Goal: Find contact information: Find contact information

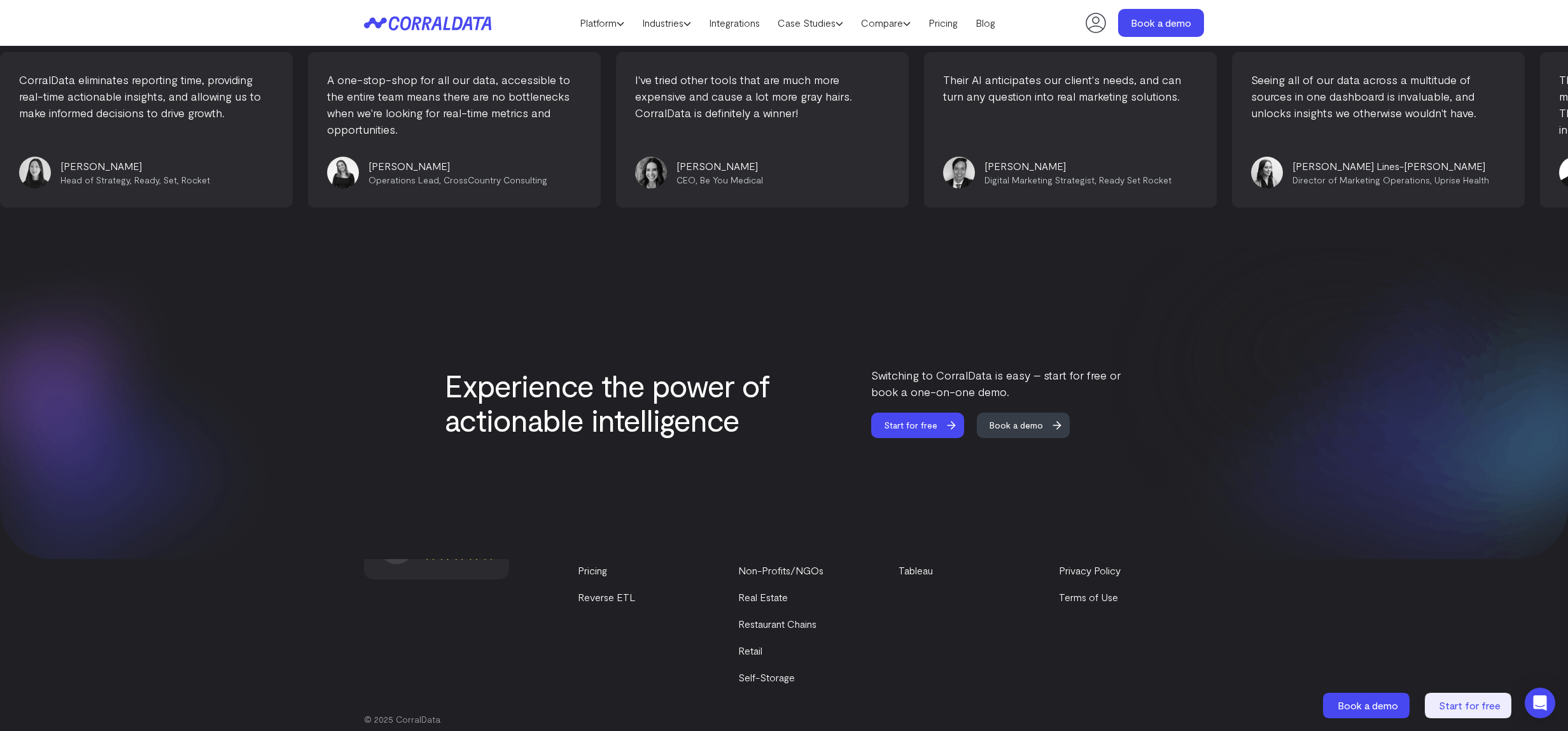
scroll to position [5258, 0]
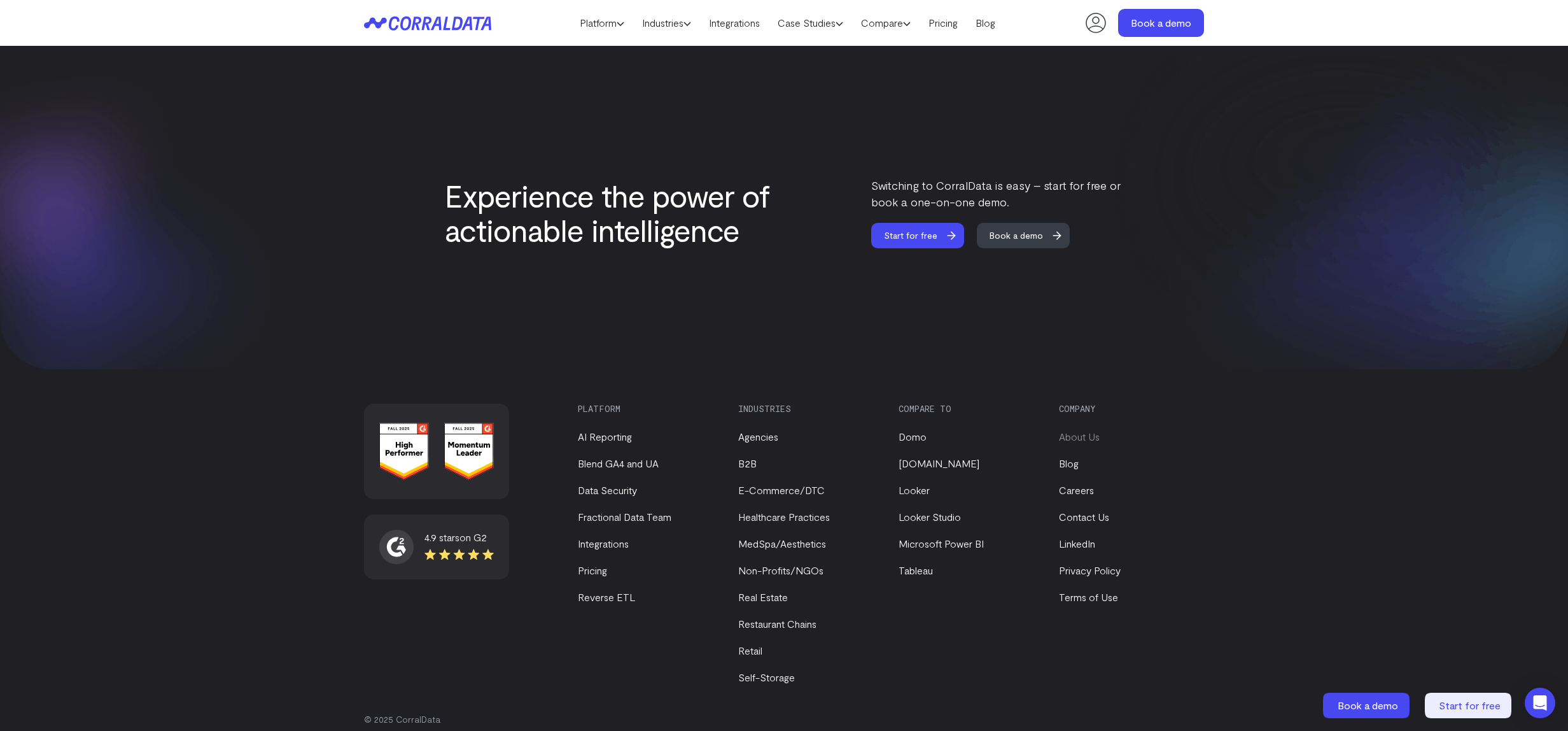
click at [1081, 431] on link "About Us" at bounding box center [1079, 437] width 41 height 12
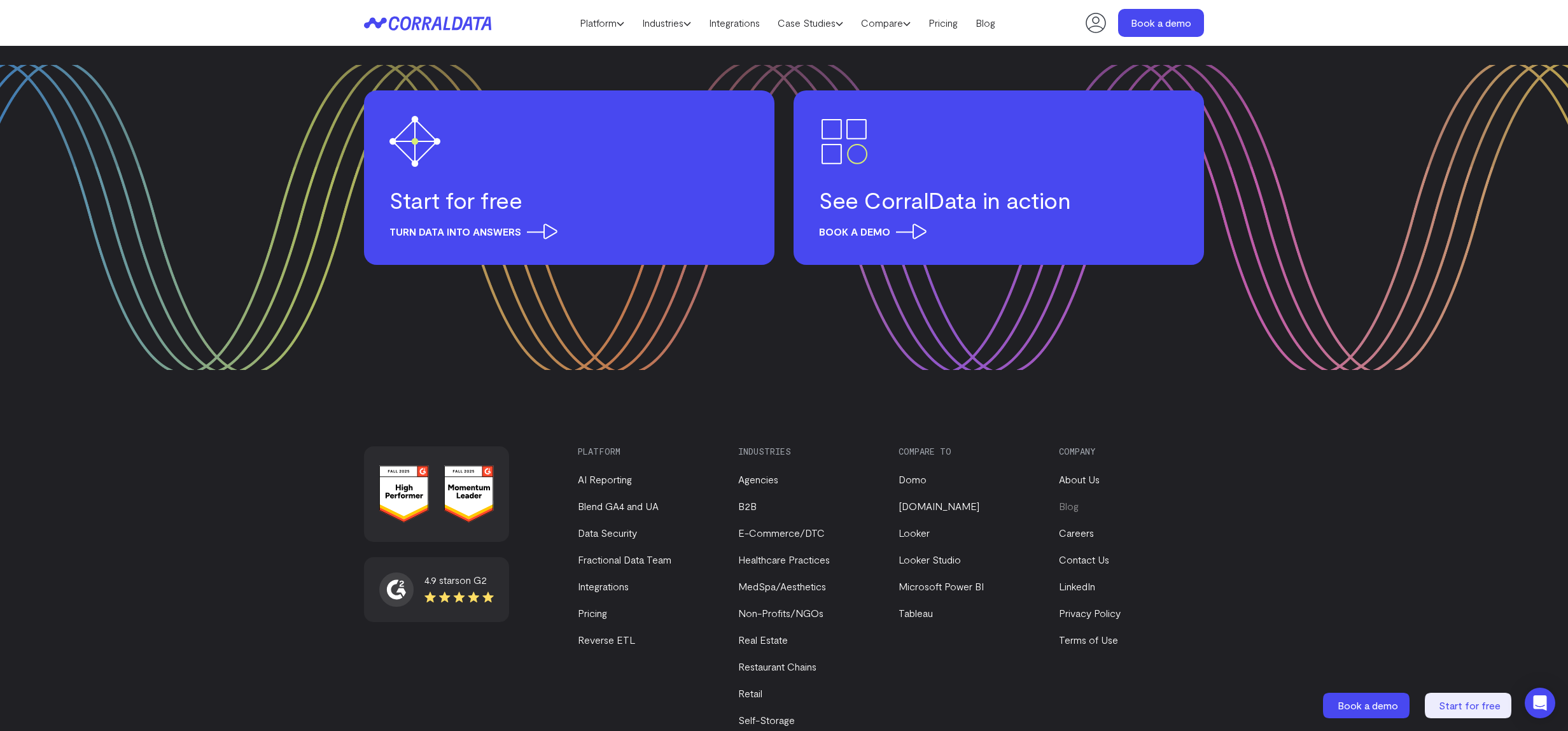
scroll to position [1551, 0]
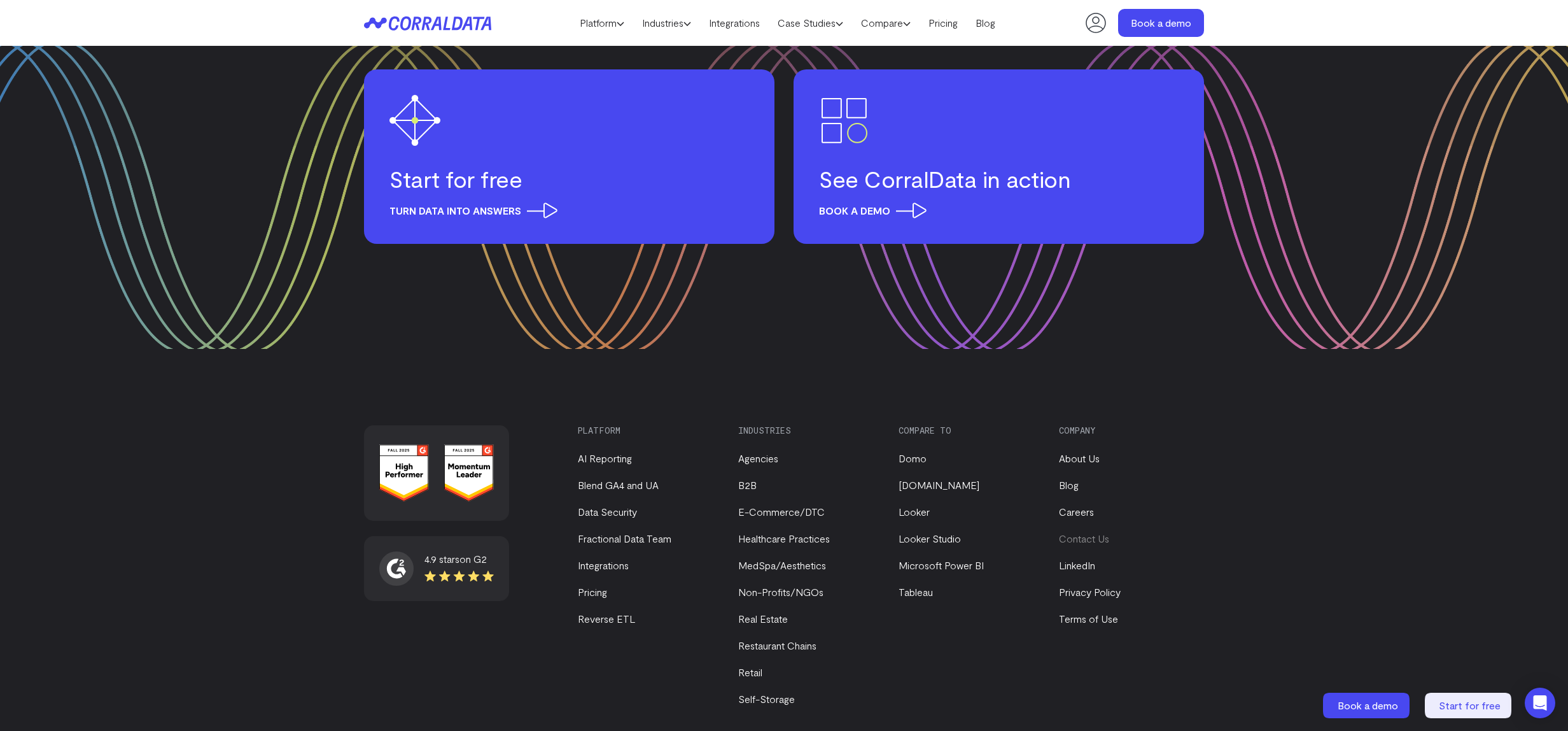
click at [1081, 532] on link "Contact Us" at bounding box center [1084, 538] width 50 height 12
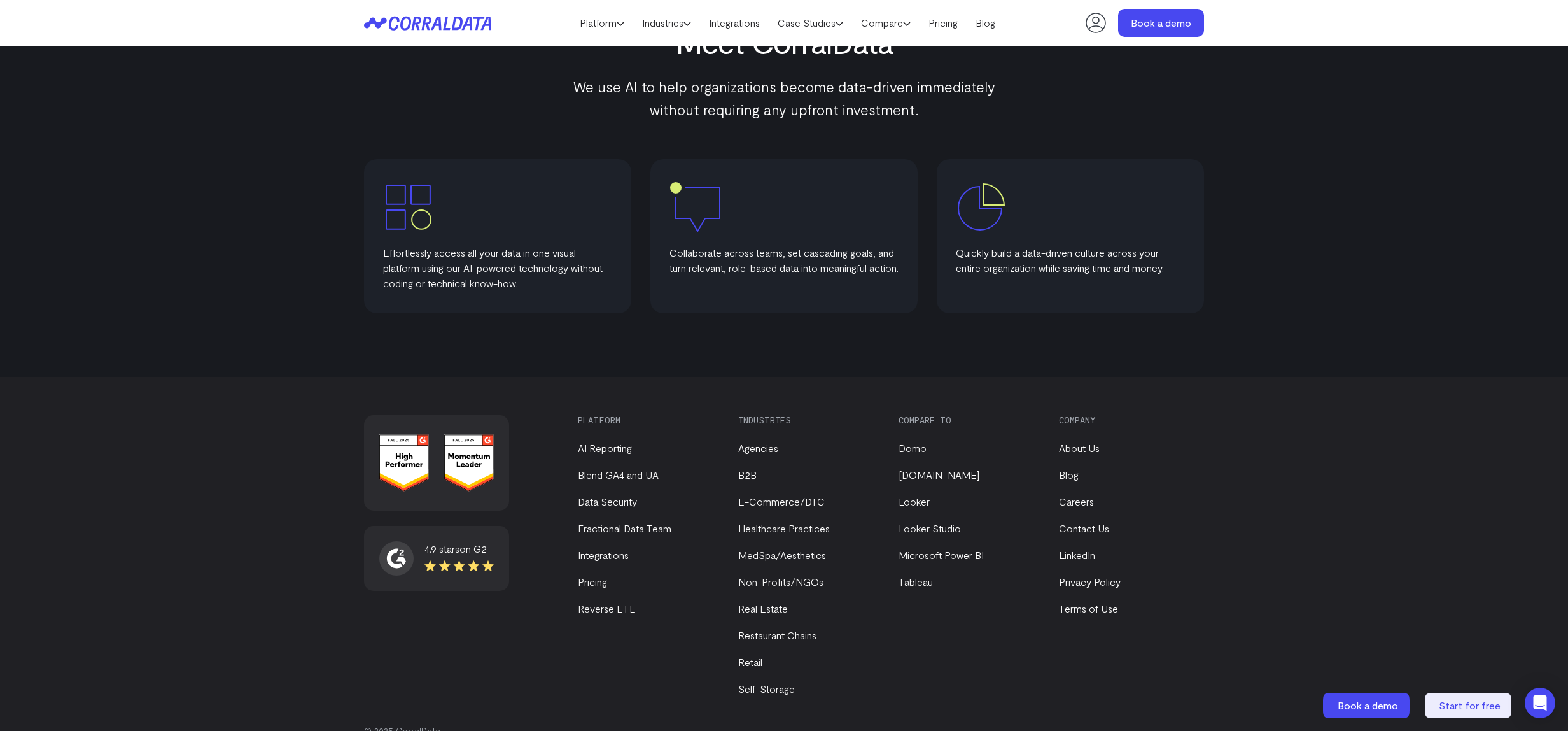
scroll to position [627, 0]
click at [1077, 523] on link "Contact Us" at bounding box center [1084, 525] width 50 height 12
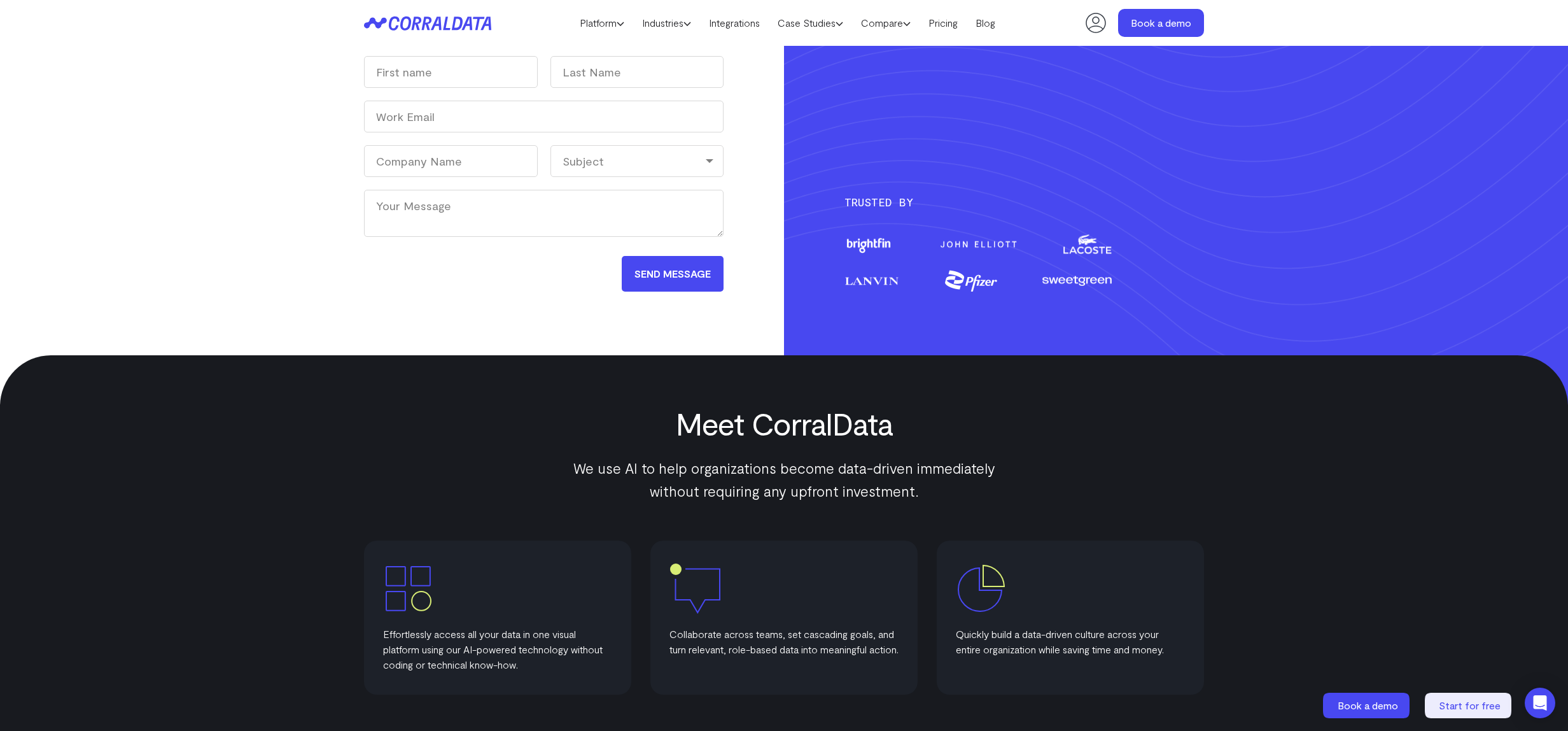
scroll to position [235, 0]
